Goal: Check status: Check status

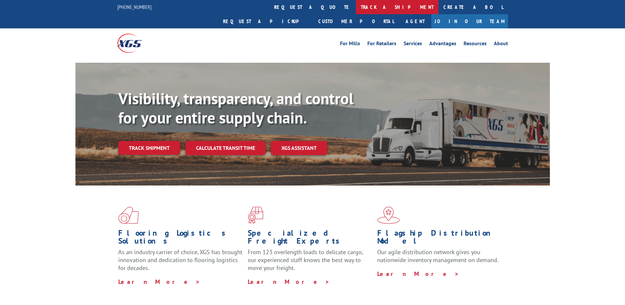
click at [356, 10] on link "track a shipment" at bounding box center [397, 7] width 83 height 14
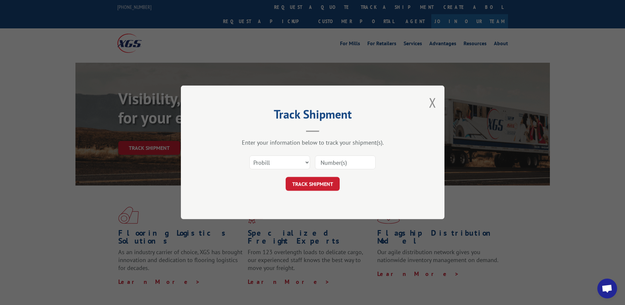
click at [339, 163] on input at bounding box center [345, 163] width 61 height 14
paste input "28584738"
type input "28584738"
click at [318, 184] on button "TRACK SHIPMENT" at bounding box center [313, 184] width 54 height 14
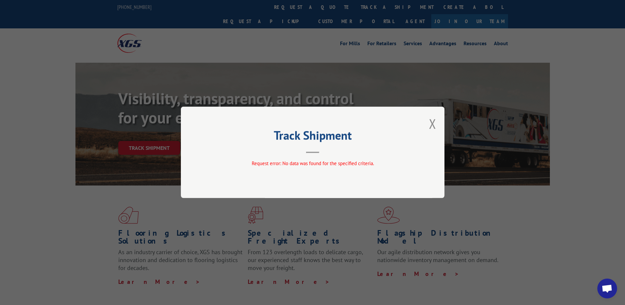
click at [280, 10] on div "Track Shipment Request error: No data was found for the specified criteria." at bounding box center [312, 152] width 625 height 305
click at [435, 123] on button "Close modal" at bounding box center [432, 123] width 7 height 17
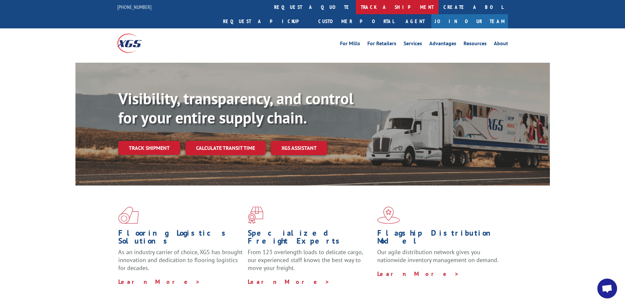
click at [356, 8] on link "track a shipment" at bounding box center [397, 7] width 83 height 14
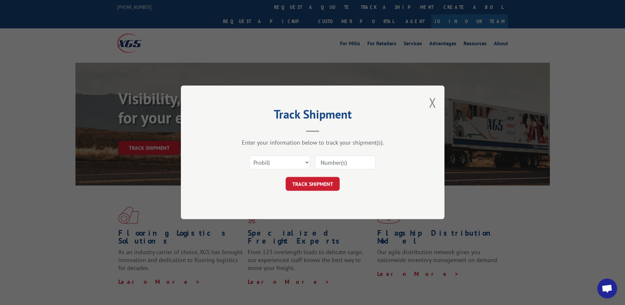
click at [346, 159] on input at bounding box center [345, 163] width 61 height 14
paste input "17346032"
type input "17346032"
click at [328, 179] on button "TRACK SHIPMENT" at bounding box center [313, 184] width 54 height 14
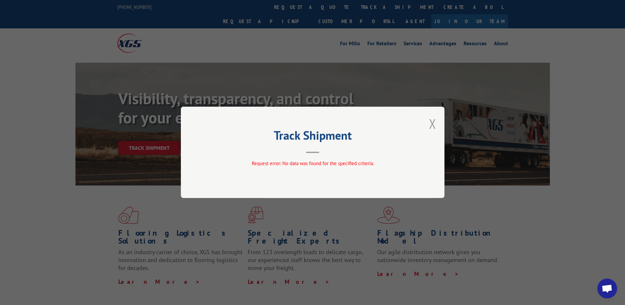
click at [432, 123] on button "Close modal" at bounding box center [432, 123] width 7 height 17
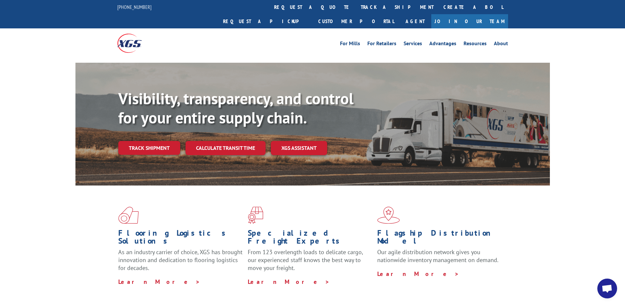
click at [356, 13] on link "track a shipment" at bounding box center [397, 7] width 83 height 14
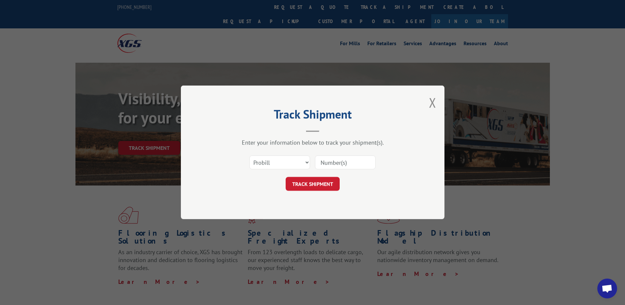
click at [348, 165] on input at bounding box center [345, 163] width 61 height 14
paste input "17346032"
type input "17346032"
click at [322, 184] on button "TRACK SHIPMENT" at bounding box center [313, 184] width 54 height 14
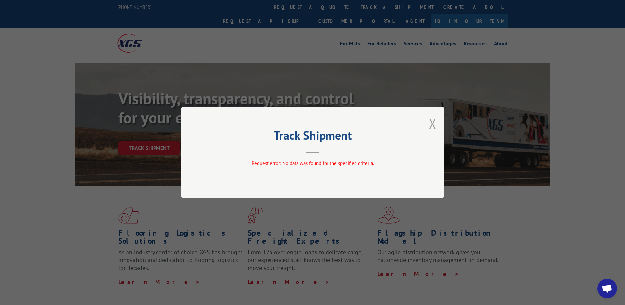
click at [433, 120] on button "Close modal" at bounding box center [432, 123] width 7 height 17
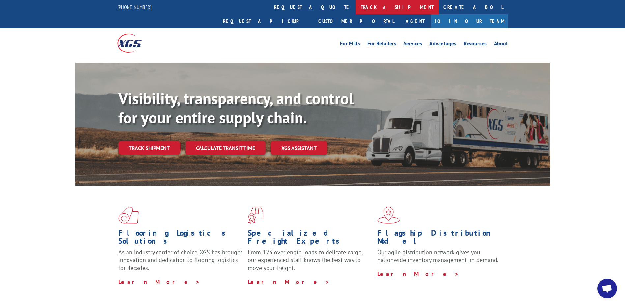
click at [356, 7] on link "track a shipment" at bounding box center [397, 7] width 83 height 14
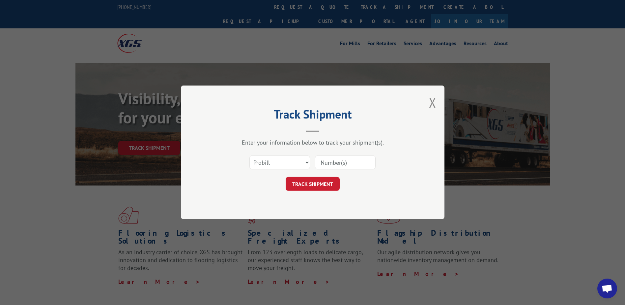
click at [340, 165] on input at bounding box center [345, 163] width 61 height 14
paste input "28584738"
type input "28584738"
click at [276, 162] on select "Select category... Probill BOL PO" at bounding box center [279, 163] width 61 height 14
select select "po"
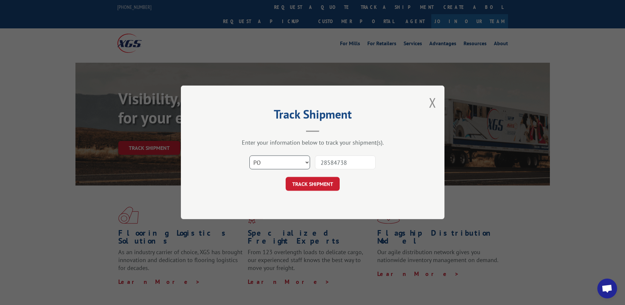
click at [249, 156] on select "Select category... Probill BOL PO" at bounding box center [279, 163] width 61 height 14
click at [308, 189] on button "TRACK SHIPMENT" at bounding box center [313, 184] width 54 height 14
